Goal: Information Seeking & Learning: Learn about a topic

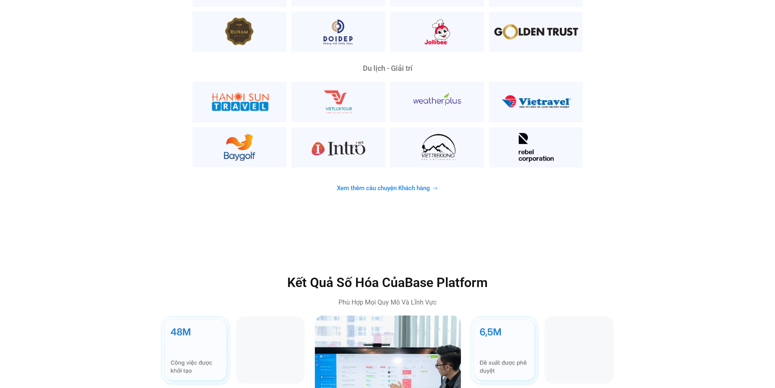
scroll to position [2234, 0]
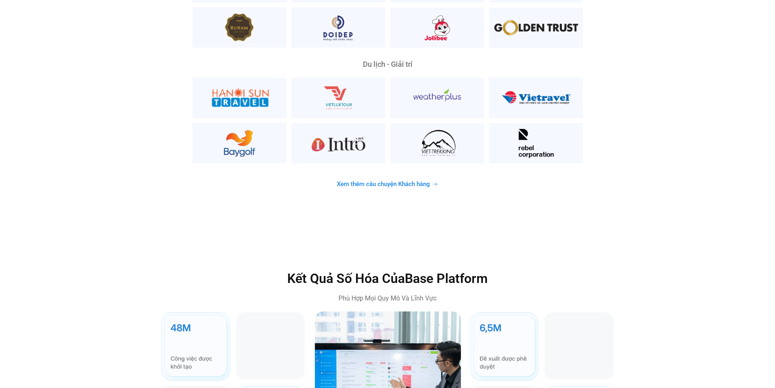
click at [368, 181] on span "Xem thêm câu chuyện Khách hàng" at bounding box center [383, 184] width 93 height 6
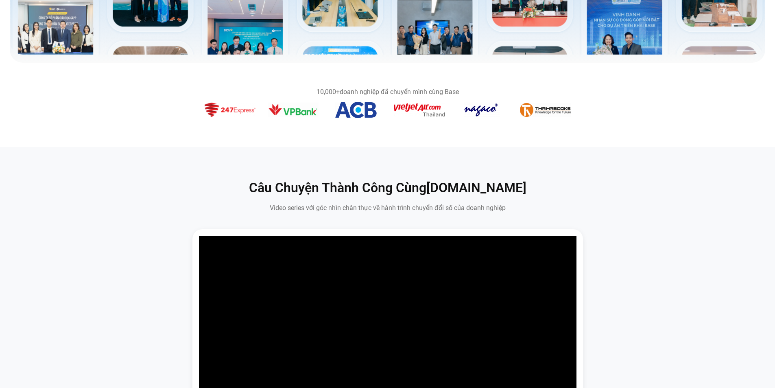
scroll to position [241, 0]
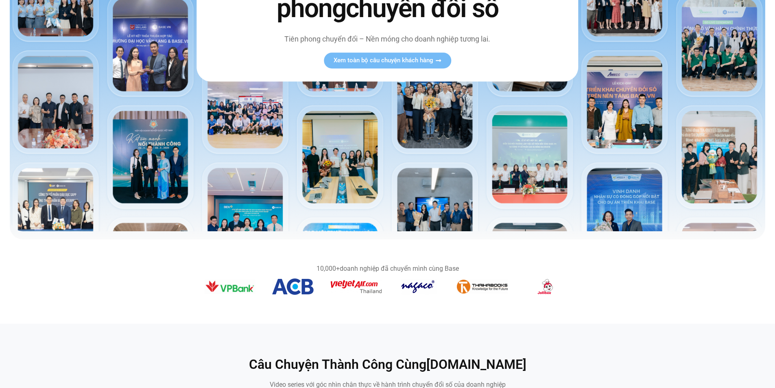
click at [530, 285] on figure "3 / 14" at bounding box center [545, 287] width 51 height 19
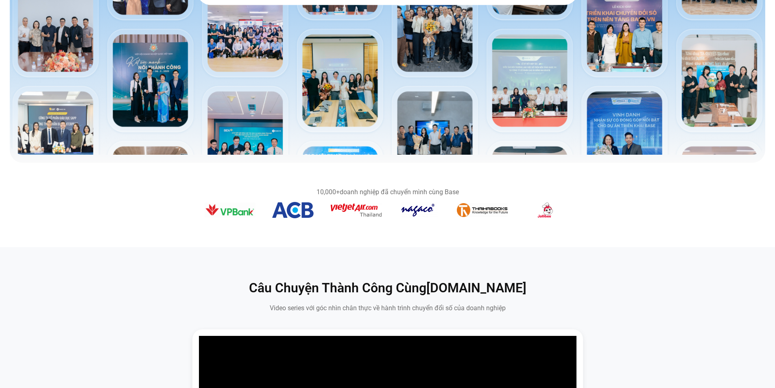
scroll to position [322, 0]
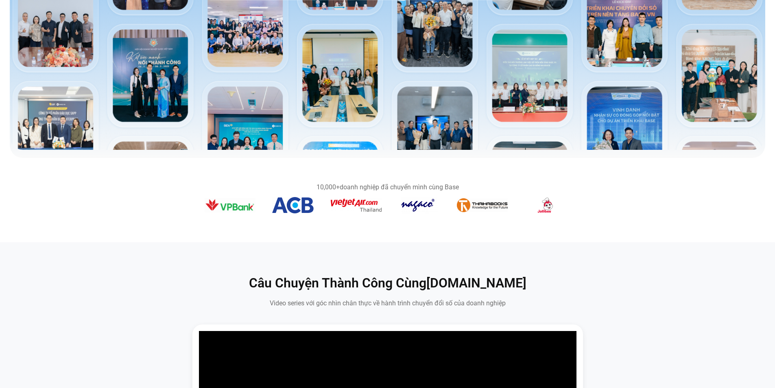
click at [352, 207] on img "14 / 14" at bounding box center [356, 205] width 51 height 13
click at [376, 187] on div "10,000+ doanh nghiệp đã chuyển mình cùng Base" at bounding box center [388, 187] width 366 height 7
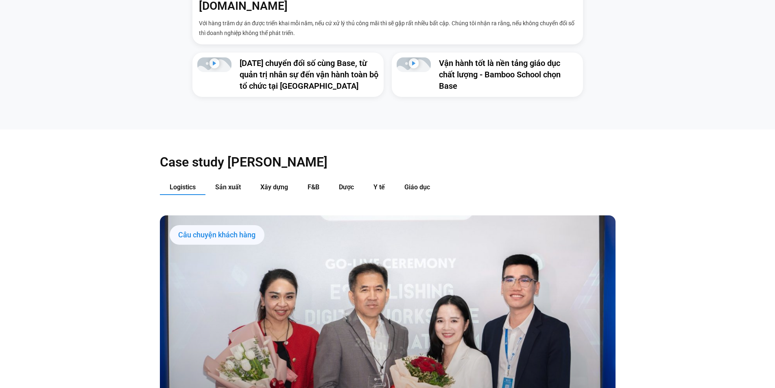
scroll to position [973, 0]
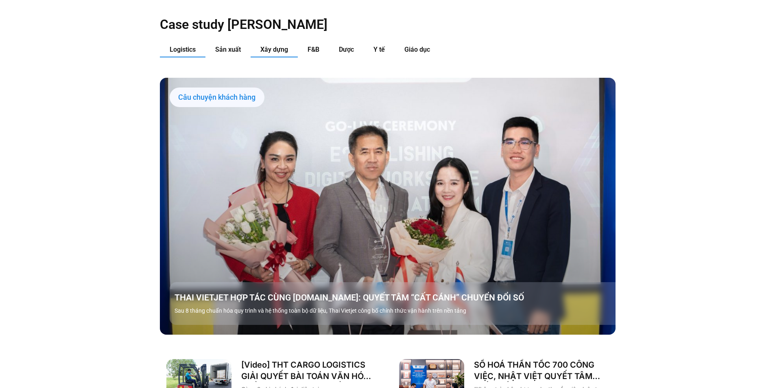
click at [264, 46] on span "Xây dựng" at bounding box center [274, 50] width 28 height 8
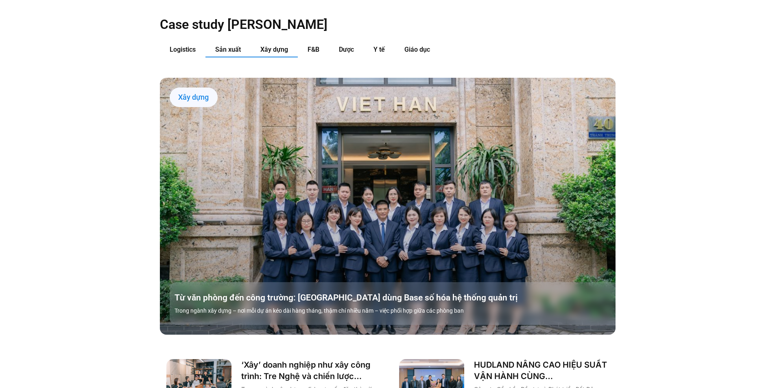
click at [229, 46] on span "Sản xuất" at bounding box center [228, 50] width 26 height 8
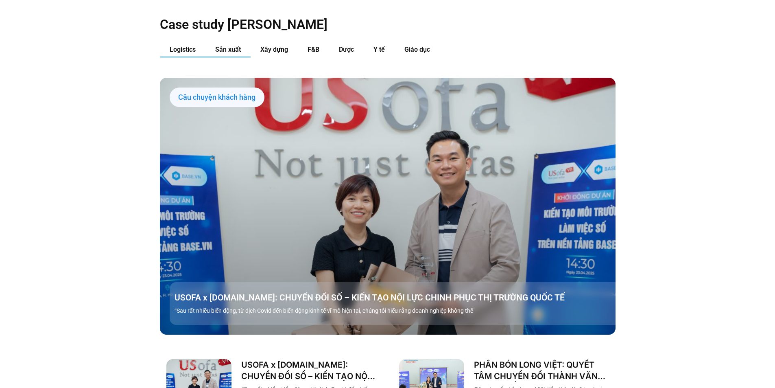
click at [186, 46] on span "Logistics" at bounding box center [183, 50] width 26 height 8
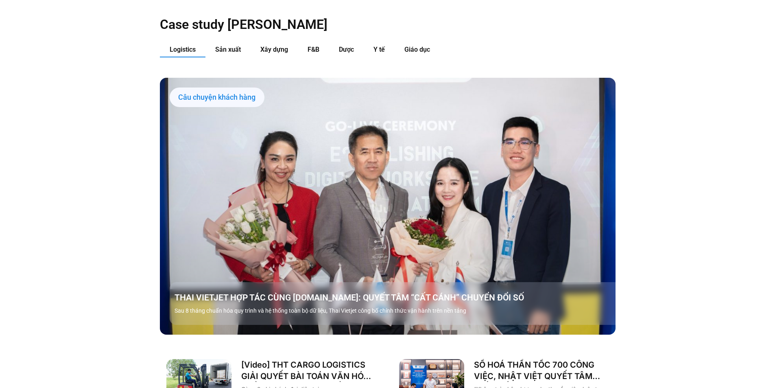
click at [202, 87] on div "Câu chuyện khách hàng" at bounding box center [217, 97] width 95 height 20
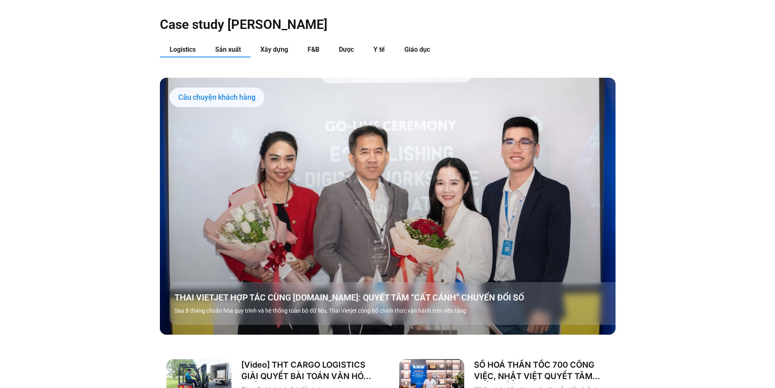
click at [232, 46] on span "Sản xuất" at bounding box center [228, 50] width 26 height 8
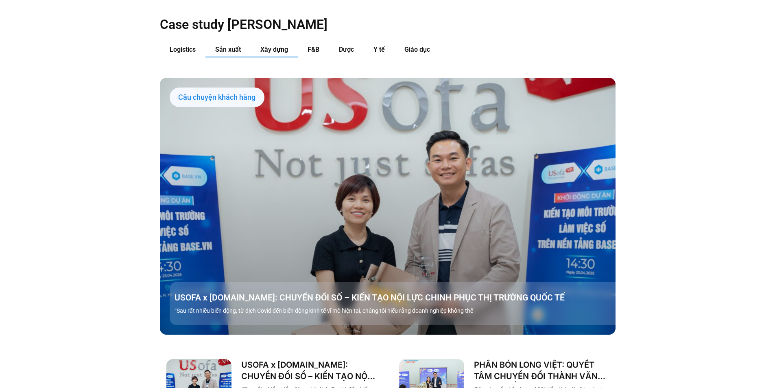
click at [275, 46] on span "Xây dựng" at bounding box center [274, 50] width 28 height 8
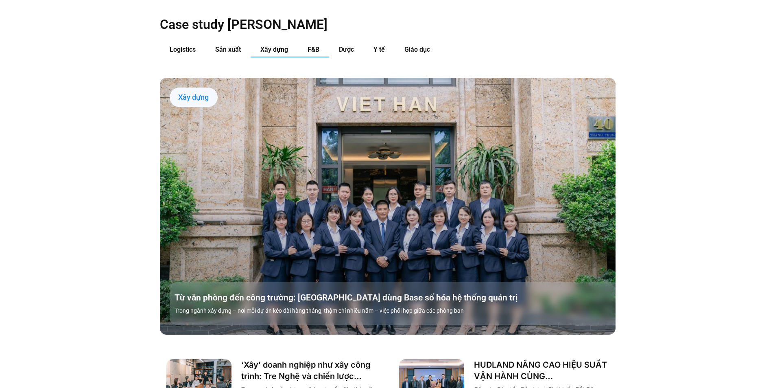
click at [319, 46] on span "F&B" at bounding box center [314, 50] width 12 height 8
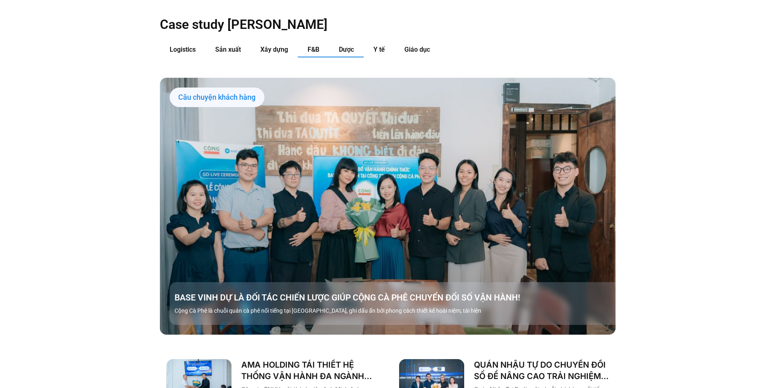
click at [343, 46] on span "Dược" at bounding box center [346, 50] width 15 height 8
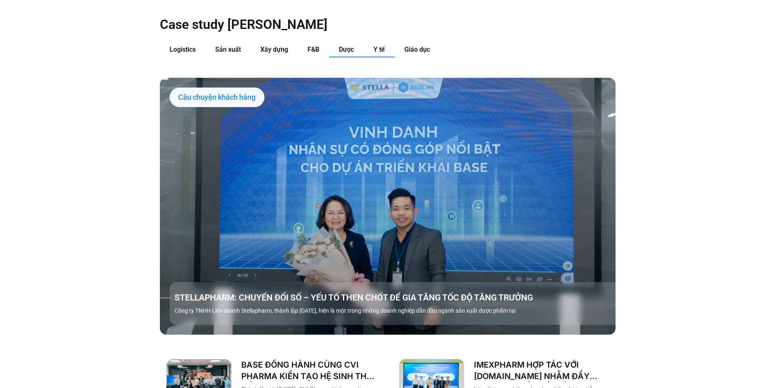
click at [384, 46] on span "Y tế" at bounding box center [378, 50] width 11 height 8
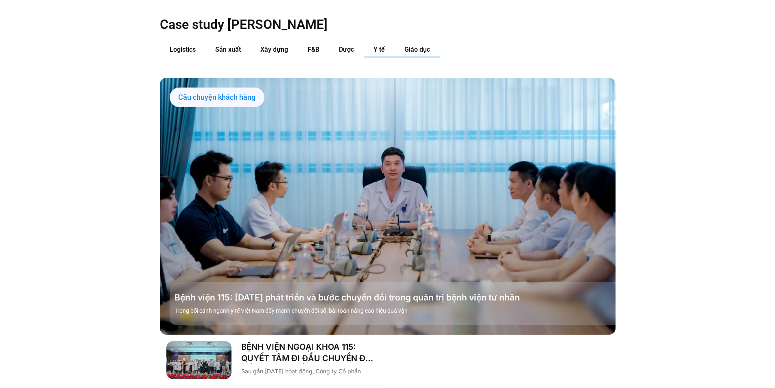
click at [423, 46] on span "Giáo dục" at bounding box center [417, 50] width 26 height 8
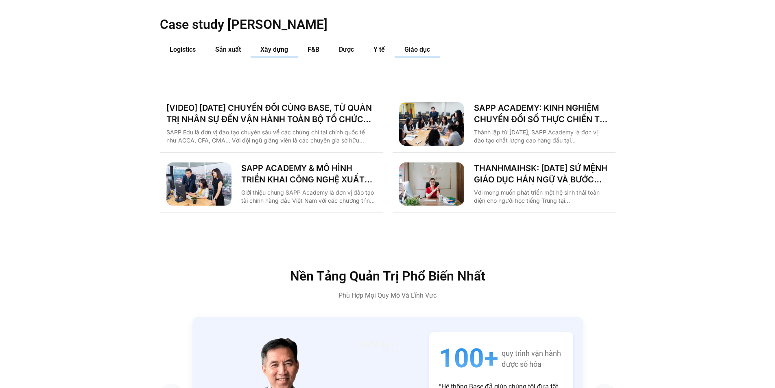
click at [276, 46] on span "Xây dựng" at bounding box center [274, 50] width 28 height 8
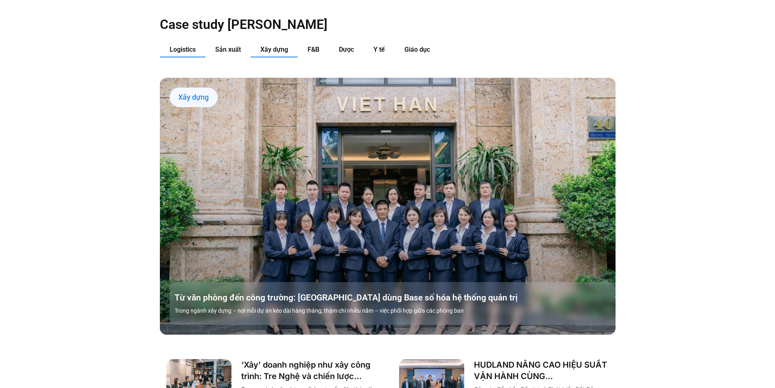
click at [188, 46] on span "Logistics" at bounding box center [183, 50] width 26 height 8
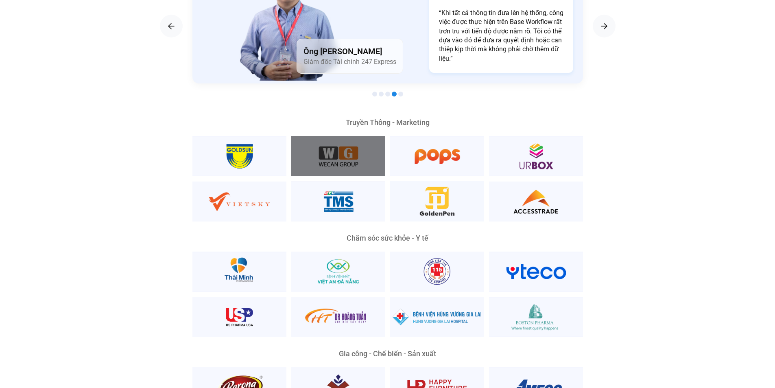
scroll to position [1624, 0]
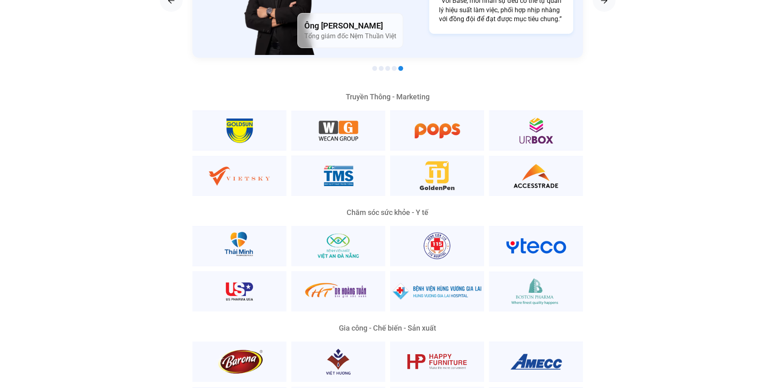
click at [376, 64] on div at bounding box center [387, 69] width 391 height 10
click at [376, 66] on span "Go to slide 1" at bounding box center [374, 68] width 5 height 5
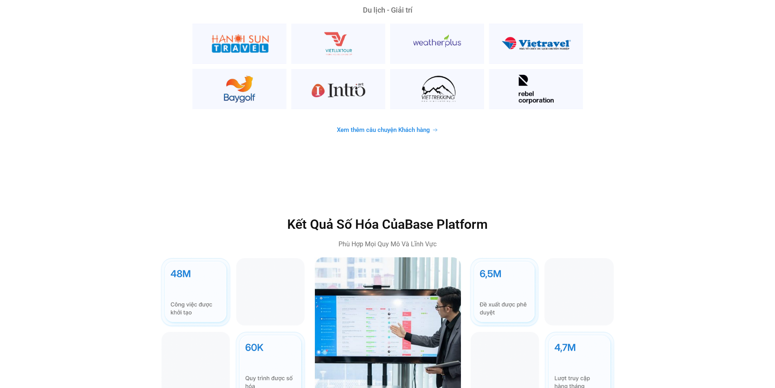
scroll to position [2356, 0]
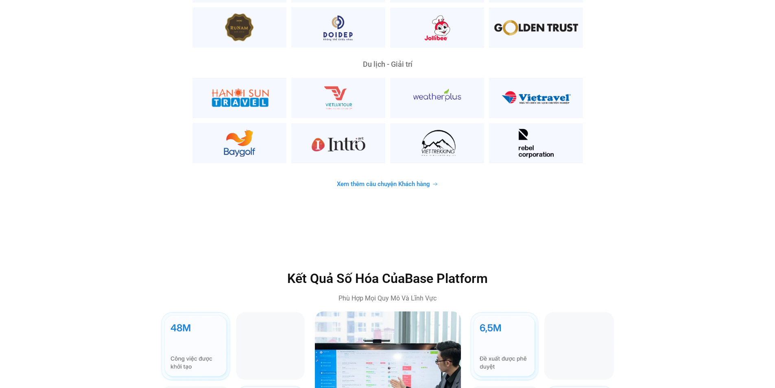
click at [403, 176] on link "Xem thêm câu chuyện Khách hàng" at bounding box center [387, 184] width 121 height 16
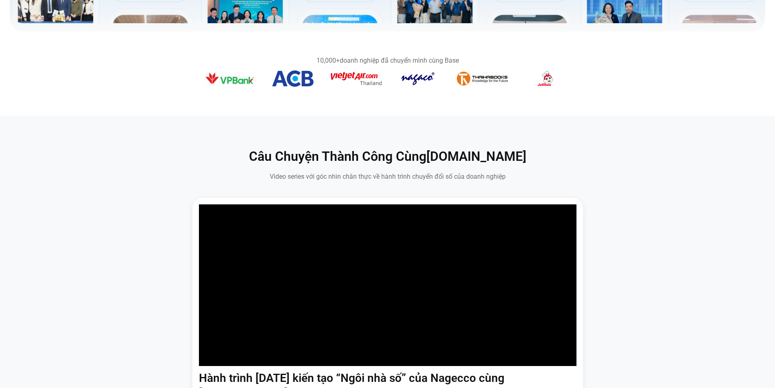
scroll to position [408, 0]
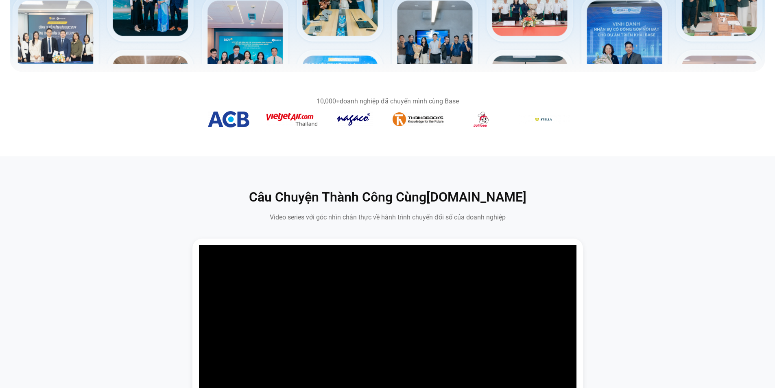
click at [310, 104] on div "10,000+ doanh nghiệp đã chuyển mình cùng Base" at bounding box center [388, 114] width 366 height 32
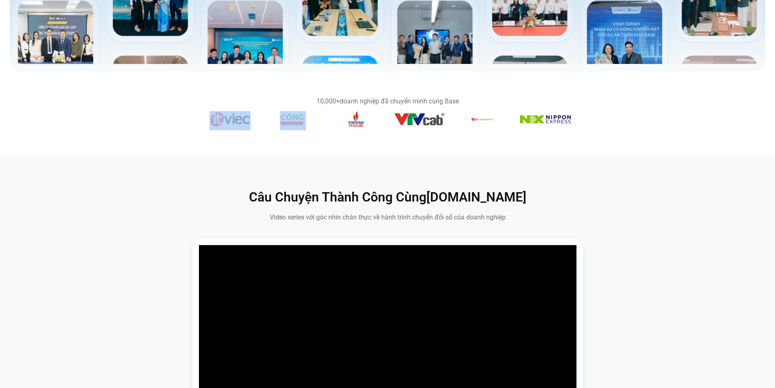
drag, startPoint x: 438, startPoint y: 122, endPoint x: 286, endPoint y: 122, distance: 152.1
click at [286, 122] on div "Băng chuyền hình ảnh" at bounding box center [388, 120] width 366 height 19
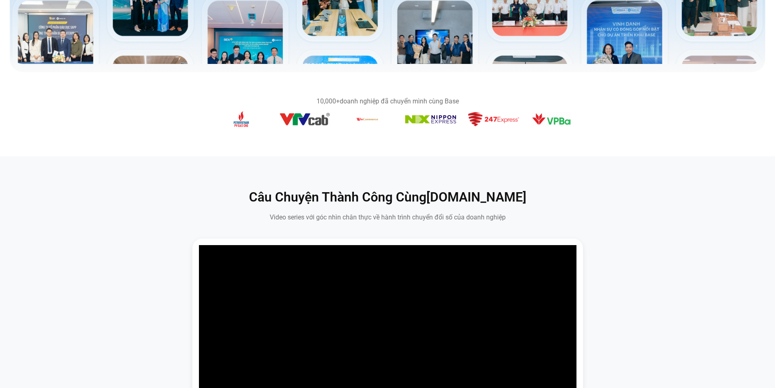
click at [342, 118] on figure "9 / 14" at bounding box center [367, 120] width 51 height 19
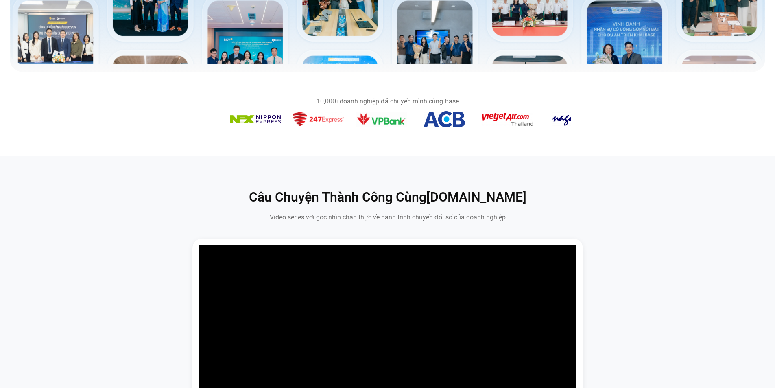
click at [310, 105] on div "10,000+ doanh nghiệp đã chuyển mình cùng Base" at bounding box center [388, 114] width 366 height 32
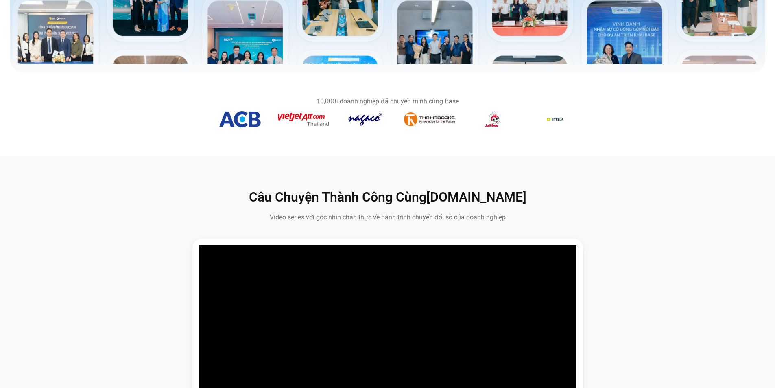
click at [304, 99] on div "10,000+ doanh nghiệp đã chuyển mình cùng Base" at bounding box center [388, 114] width 366 height 32
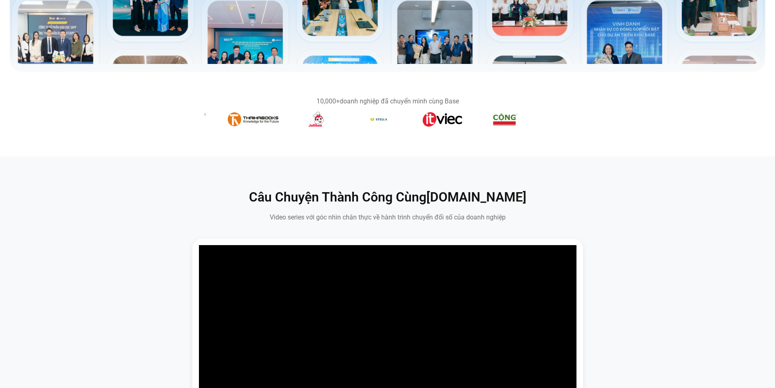
click at [279, 117] on div "Băng chuyền hình ảnh" at bounding box center [388, 120] width 366 height 19
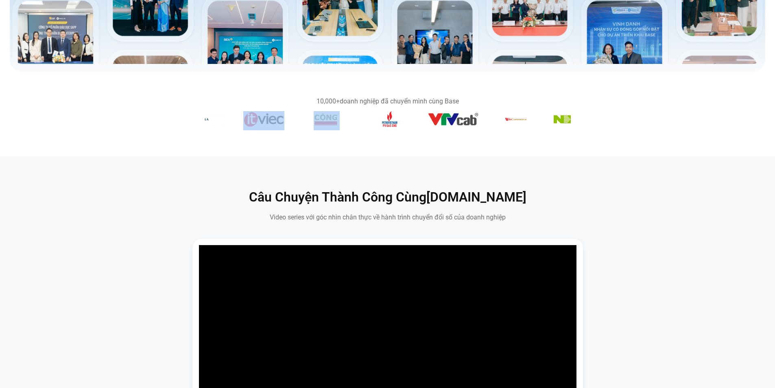
click at [222, 105] on div "10,000+ doanh nghiệp đã chuyển mình cùng Base" at bounding box center [388, 114] width 366 height 32
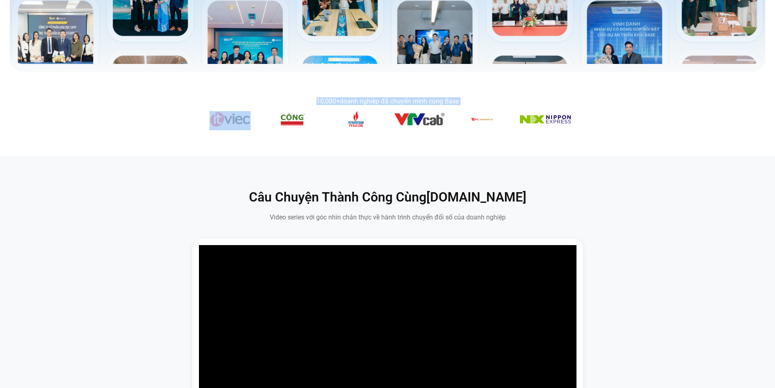
drag, startPoint x: 459, startPoint y: 121, endPoint x: 251, endPoint y: 97, distance: 209.7
click at [251, 97] on section "10,000+ doanh nghiệp đã chuyển mình cùng Base" at bounding box center [387, 114] width 775 height 52
click at [488, 145] on section "10,000+ doanh nghiệp đã chuyển mình cùng Base" at bounding box center [387, 114] width 775 height 84
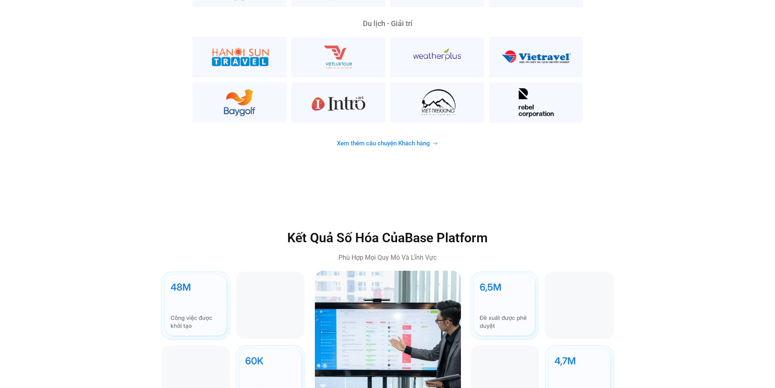
scroll to position [2279, 0]
